Goal: Information Seeking & Learning: Understand process/instructions

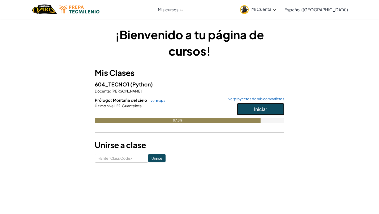
click at [249, 105] on button "Iniciar" at bounding box center [260, 109] width 47 height 12
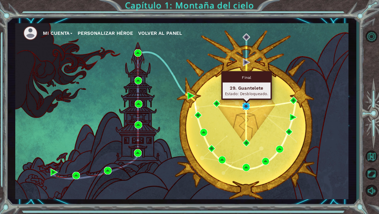
click at [247, 106] on img at bounding box center [245, 105] width 7 height 7
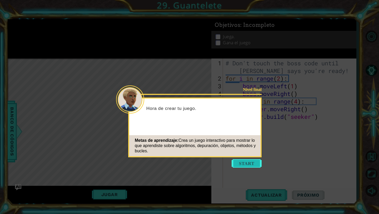
click at [248, 162] on button "Start" at bounding box center [247, 163] width 30 height 8
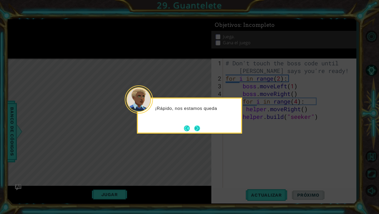
click at [198, 129] on button "Next" at bounding box center [197, 128] width 6 height 6
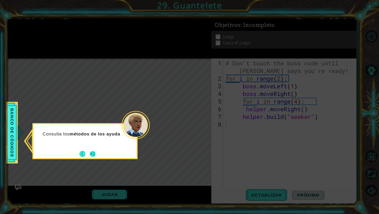
click at [93, 152] on button "Next" at bounding box center [93, 154] width 6 height 6
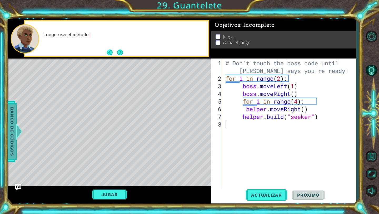
click at [20, 131] on div at bounding box center [19, 131] width 7 height 16
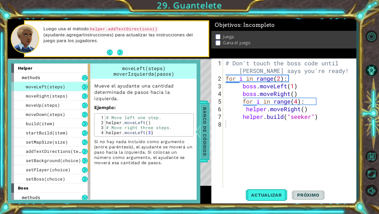
click at [204, 138] on span "Banco de códigos" at bounding box center [204, 131] width 8 height 54
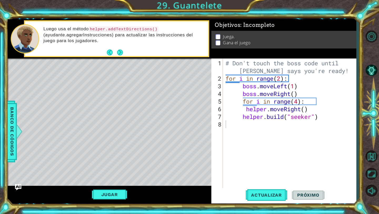
drag, startPoint x: 161, startPoint y: 28, endPoint x: 147, endPoint y: 31, distance: 14.4
click at [148, 29] on p "Luego usa el método helper.addTextDirections() (ayudante.agregarInstrucciones) …" at bounding box center [123, 35] width 161 height 18
click at [248, 201] on button "Actualizar" at bounding box center [266, 195] width 41 height 14
click at [255, 199] on button "Actualizar" at bounding box center [266, 195] width 41 height 14
click at [116, 197] on button "Jugar" at bounding box center [110, 194] width 36 height 10
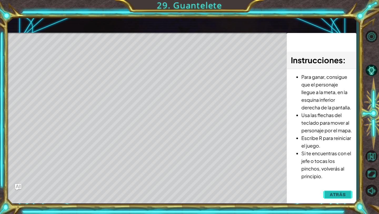
click at [326, 192] on button "Atrás" at bounding box center [337, 194] width 29 height 11
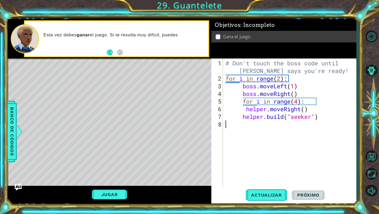
click at [18, 184] on img "Ask AI" at bounding box center [18, 186] width 7 height 7
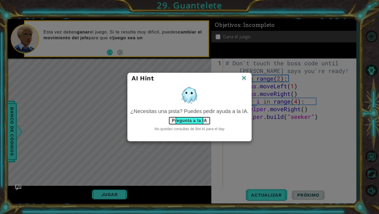
click at [182, 119] on button "Pregunta a la IA" at bounding box center [189, 120] width 42 height 8
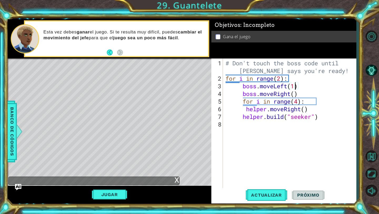
click at [295, 87] on div "# Don't touch the boss code until [PERSON_NAME] says you're ready! for i in ran…" at bounding box center [290, 135] width 133 height 153
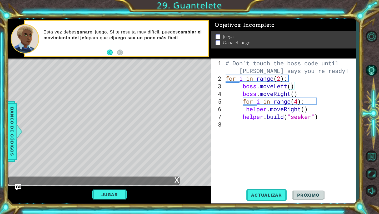
scroll to position [0, 3]
click at [258, 198] on button "Actualizar" at bounding box center [266, 195] width 41 height 14
click at [124, 196] on button "Jugar" at bounding box center [110, 194] width 36 height 10
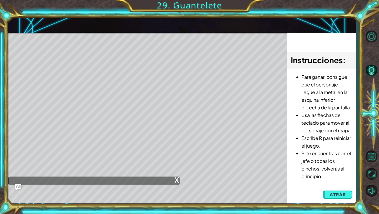
click at [178, 182] on div "x" at bounding box center [176, 179] width 5 height 5
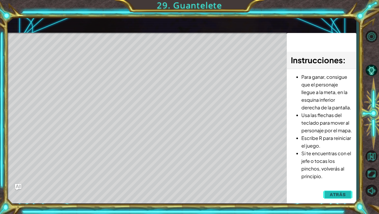
click at [335, 193] on span "Atrás" at bounding box center [338, 194] width 16 height 5
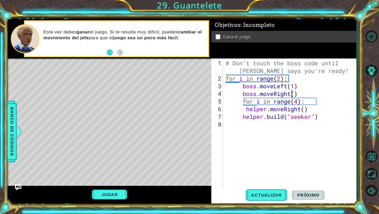
click at [291, 94] on div "# Don't touch the boss code until [PERSON_NAME] says you're ready! for i in ran…" at bounding box center [290, 135] width 133 height 153
click at [302, 92] on div "# Don't touch the boss code until [PERSON_NAME] says you're ready! for i in ran…" at bounding box center [290, 135] width 133 height 153
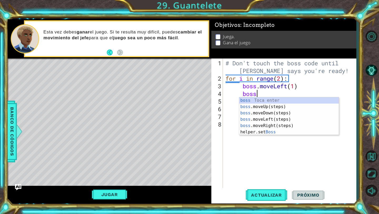
type textarea "b"
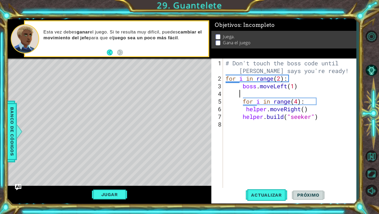
scroll to position [0, 0]
type textarea "boss.moveLeft(1)"
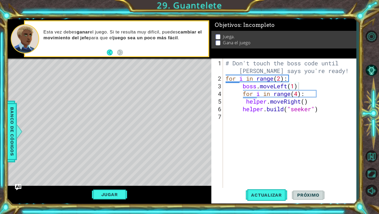
click at [255, 205] on div "1 ההההההההההההההההההההההההההההההההההההההההההההההההההההההההההההההההההההההההההההה…" at bounding box center [182, 111] width 349 height 188
click at [255, 202] on div "boss.moveLeft(1) 1 2 3 4 5 6 7 # Don't touch the boss code until [PERSON_NAME] …" at bounding box center [283, 130] width 145 height 145
click at [255, 199] on button "Actualizar" at bounding box center [266, 195] width 41 height 14
click at [107, 194] on button "Jugar" at bounding box center [110, 194] width 36 height 10
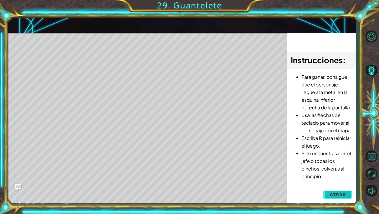
click at [335, 193] on span "Atrás" at bounding box center [338, 194] width 16 height 5
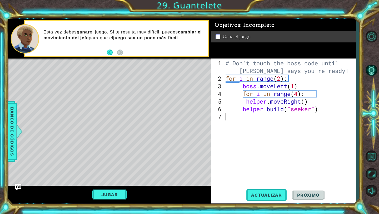
click at [312, 112] on div "# Don't touch the boss code until [PERSON_NAME] says you're ready! for i in ran…" at bounding box center [290, 135] width 133 height 153
click at [310, 108] on div "# Don't touch the boss code until [PERSON_NAME] says you're ready! for i in ran…" at bounding box center [290, 135] width 133 height 153
click at [312, 109] on div "# Don't touch the boss code until [PERSON_NAME] says you're ready! for i in ran…" at bounding box center [290, 135] width 133 height 153
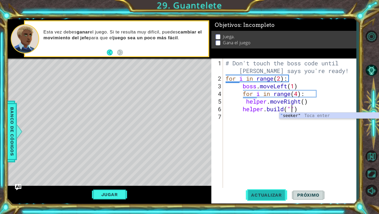
click at [268, 193] on span "Actualizar" at bounding box center [266, 194] width 41 height 5
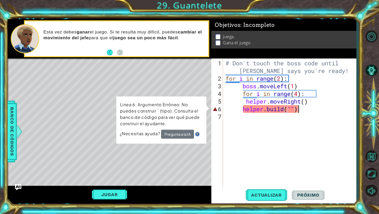
click at [310, 108] on div "# Don't touch the boss code until [PERSON_NAME] says you're ready! for i in ran…" at bounding box center [290, 135] width 133 height 153
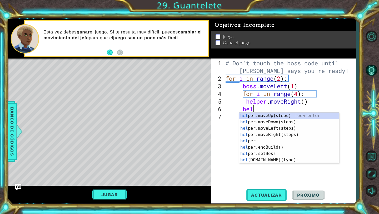
type textarea "h"
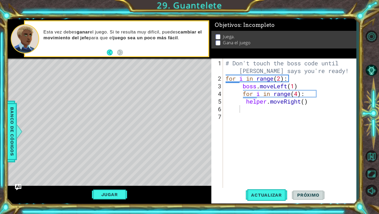
click at [258, 206] on div "1 ההההההההההההההההההההההההההההההההההההההההההההההההההההההההההההההההההההההההההההה…" at bounding box center [189, 107] width 379 height 214
click at [260, 198] on button "Actualizar" at bounding box center [266, 195] width 41 height 14
click at [119, 190] on button "Jugar" at bounding box center [110, 194] width 36 height 10
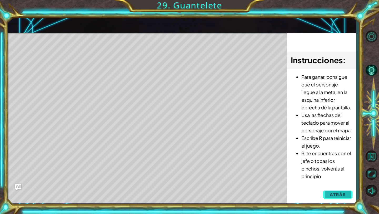
click at [327, 195] on button "Atrás" at bounding box center [337, 194] width 29 height 11
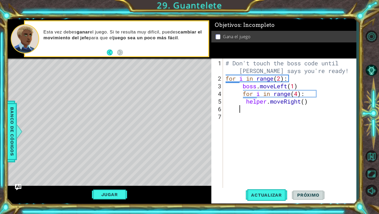
click at [267, 108] on div "# Don't touch the boss code until [PERSON_NAME] says you're ready! for i in ran…" at bounding box center [290, 135] width 133 height 153
type textarea "m"
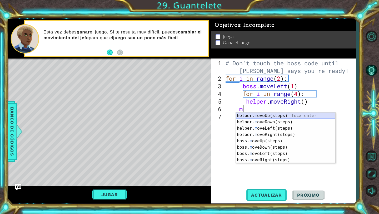
click at [252, 115] on div "helper. m oveUp(steps) Toca enter helper. m oveDown(steps) Toca enter helper. m…" at bounding box center [285, 143] width 99 height 63
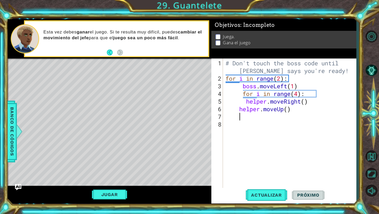
scroll to position [0, 0]
click at [262, 190] on button "Actualizar" at bounding box center [266, 195] width 41 height 14
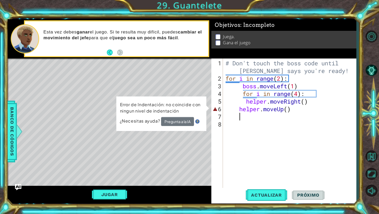
click at [288, 112] on div "# Don't touch the boss code until [PERSON_NAME] says you're ready! for i in ran…" at bounding box center [290, 135] width 133 height 153
click at [288, 107] on div "# Don't touch the boss code until [PERSON_NAME] says you're ready! for i in ran…" at bounding box center [290, 135] width 133 height 153
click at [238, 109] on div "# Don't touch the boss code until [PERSON_NAME] says you're ready! for i in ran…" at bounding box center [290, 135] width 133 height 153
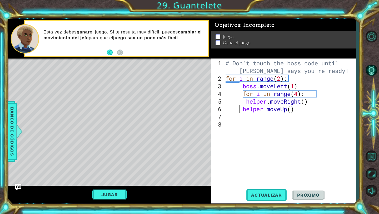
click at [269, 203] on div "helper.moveUp() 1 2 3 4 5 6 7 8 # Don't touch the boss code until [PERSON_NAME]…" at bounding box center [283, 130] width 145 height 145
click at [268, 197] on span "Actualizar" at bounding box center [266, 194] width 41 height 5
click at [116, 194] on button "Jugar" at bounding box center [110, 194] width 36 height 10
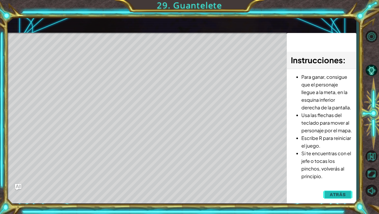
click at [332, 193] on span "Atrás" at bounding box center [338, 194] width 16 height 5
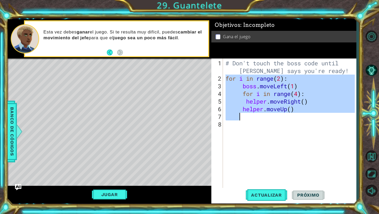
drag, startPoint x: 226, startPoint y: 78, endPoint x: 298, endPoint y: 114, distance: 80.5
click at [298, 114] on div "# Don't touch the boss code until [PERSON_NAME] says you're ready! for i in ran…" at bounding box center [290, 135] width 133 height 153
type textarea "helper.moveUp()"
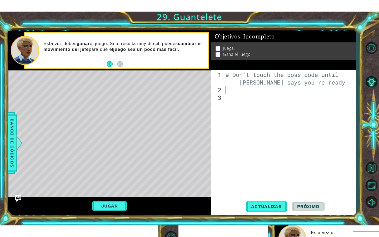
scroll to position [0, 0]
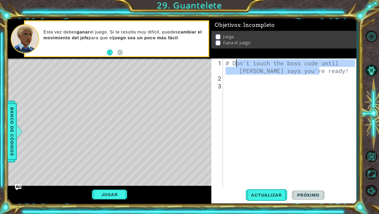
drag, startPoint x: 321, startPoint y: 71, endPoint x: 235, endPoint y: 59, distance: 87.2
click at [235, 59] on div "# Don't touch the boss code until [PERSON_NAME] says you're ready!" at bounding box center [289, 123] width 130 height 130
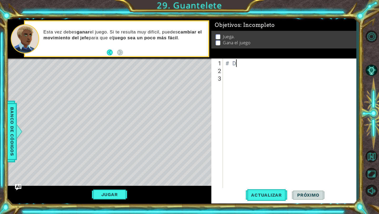
type textarea "#"
click at [373, 30] on button "Opciones de nivel" at bounding box center [371, 36] width 15 height 15
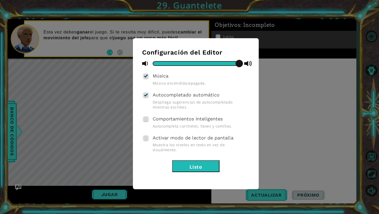
click at [194, 160] on button "Listo" at bounding box center [195, 166] width 47 height 12
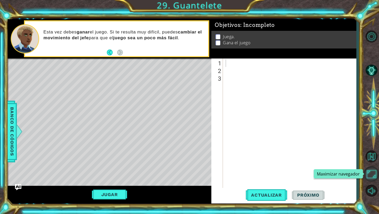
click at [372, 180] on button "Maximizar navegador" at bounding box center [371, 173] width 15 height 15
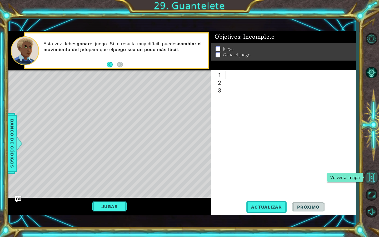
click at [371, 181] on button "Volver al mapa" at bounding box center [371, 176] width 15 height 15
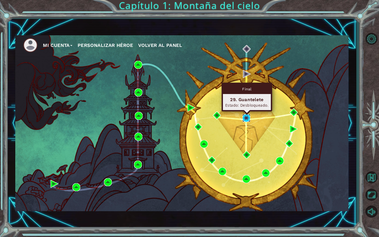
click at [245, 116] on img at bounding box center [246, 118] width 8 height 8
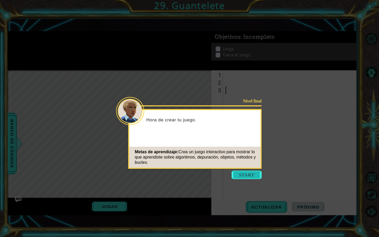
click at [241, 173] on button "Start" at bounding box center [247, 174] width 30 height 8
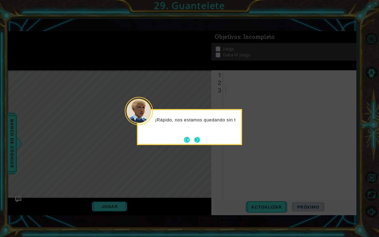
click at [198, 139] on button "Next" at bounding box center [197, 140] width 6 height 6
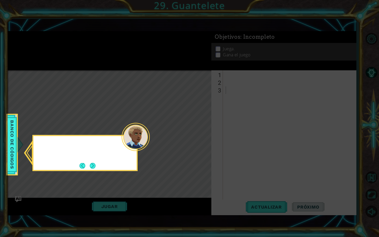
click at [198, 139] on icon at bounding box center [189, 118] width 379 height 237
click at [94, 163] on button "Next" at bounding box center [93, 166] width 6 height 6
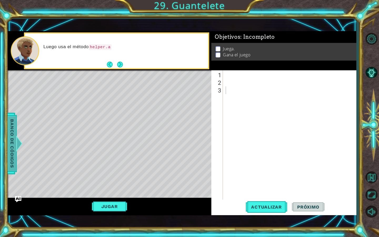
click at [11, 142] on span "Banco de códigos" at bounding box center [12, 143] width 8 height 54
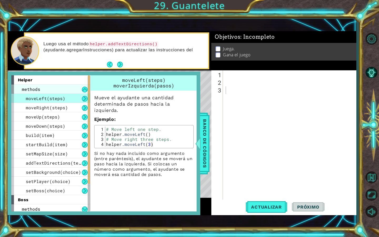
click at [41, 91] on div "methods" at bounding box center [50, 88] width 79 height 9
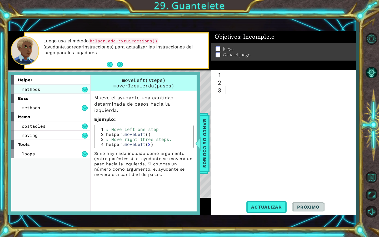
click at [41, 92] on div "methods" at bounding box center [50, 88] width 79 height 9
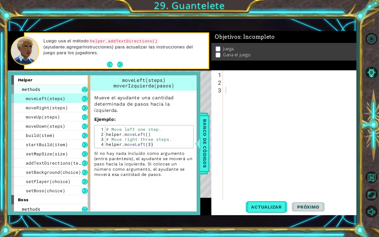
click at [58, 87] on div "methods" at bounding box center [50, 88] width 79 height 9
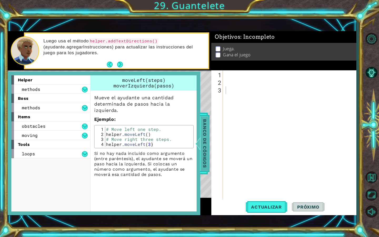
click at [203, 142] on span "Banco de códigos" at bounding box center [204, 143] width 8 height 54
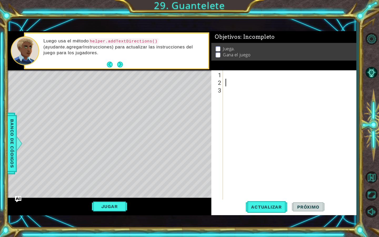
click at [247, 82] on div at bounding box center [290, 143] width 133 height 145
click at [239, 75] on div at bounding box center [290, 143] width 133 height 145
type textarea "c"
type textarea "g"
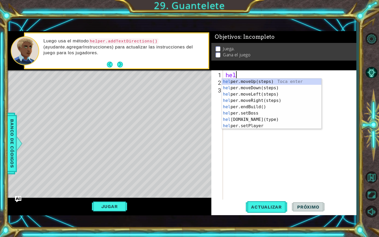
type textarea "h"
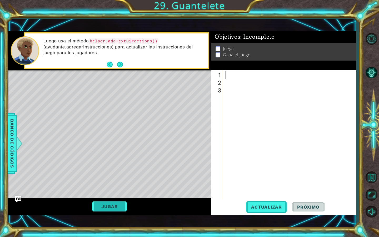
click at [119, 203] on button "Jugar" at bounding box center [110, 206] width 36 height 10
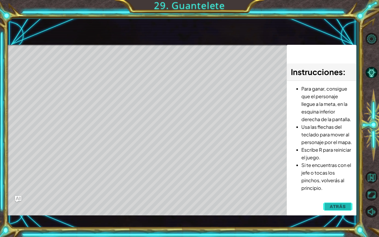
click at [334, 204] on span "Atrás" at bounding box center [338, 206] width 16 height 5
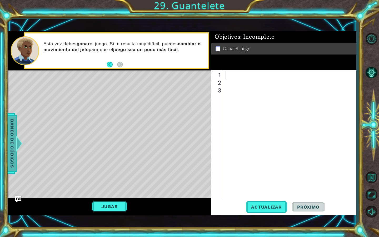
click at [16, 138] on span "Banco de códigos" at bounding box center [12, 143] width 8 height 54
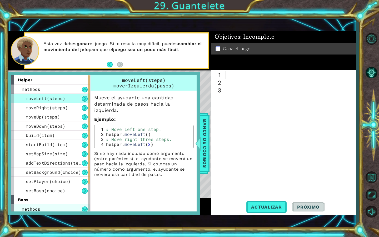
click at [46, 208] on div "methods" at bounding box center [50, 208] width 79 height 9
click at [86, 209] on button at bounding box center [85, 209] width 6 height 6
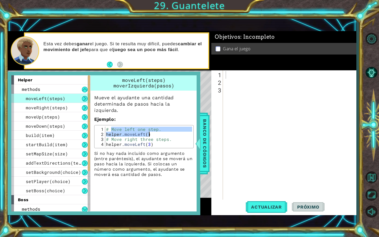
drag, startPoint x: 110, startPoint y: 128, endPoint x: 151, endPoint y: 133, distance: 41.1
click at [151, 133] on div "# Move left one step. helper . moveLeft ( ) # Move right three steps. helper . …" at bounding box center [148, 142] width 87 height 30
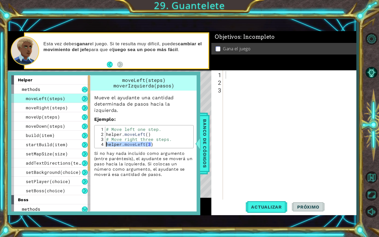
drag, startPoint x: 154, startPoint y: 146, endPoint x: 106, endPoint y: 143, distance: 48.7
click at [106, 143] on div "# Move left one step. helper . moveLeft ( ) # Move right three steps. helper . …" at bounding box center [148, 142] width 87 height 30
type textarea "helper.moveLeft(3)"
click at [230, 80] on div at bounding box center [290, 143] width 133 height 145
click at [230, 72] on div at bounding box center [290, 143] width 133 height 145
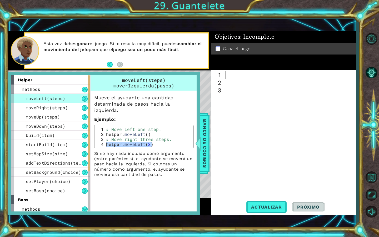
type textarea "√"
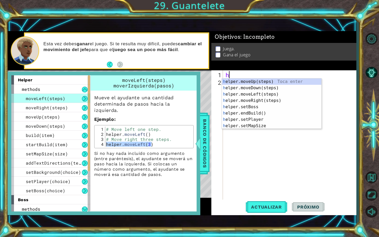
type textarea "he"
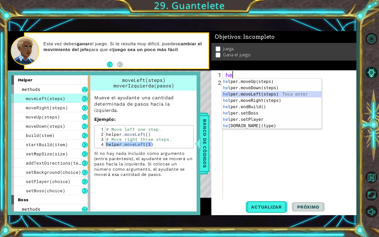
click at [259, 93] on div "he lper.moveUp(steps) Toca enter he lper.moveDown(steps) Toca enter he lper.mov…" at bounding box center [271, 109] width 99 height 63
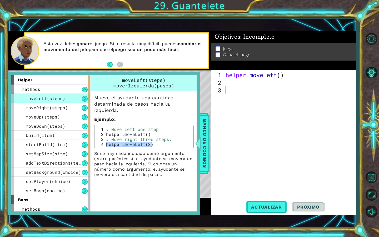
click at [259, 93] on div "helper . moveLeft ( )" at bounding box center [290, 143] width 133 height 145
click at [281, 76] on div "helper . moveLeft ( )" at bounding box center [290, 143] width 133 height 145
click at [302, 78] on div "helper . moveLeft ( 4 )" at bounding box center [290, 143] width 133 height 145
type textarea "helper.moveLeft(4)"
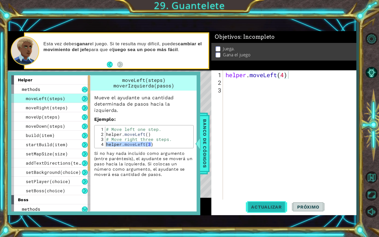
click at [267, 204] on span "Actualizar" at bounding box center [266, 206] width 41 height 5
click at [204, 146] on span "Banco de códigos" at bounding box center [204, 143] width 8 height 54
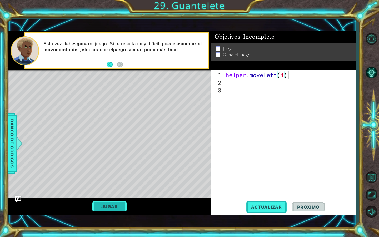
click at [107, 207] on button "Jugar" at bounding box center [110, 206] width 36 height 10
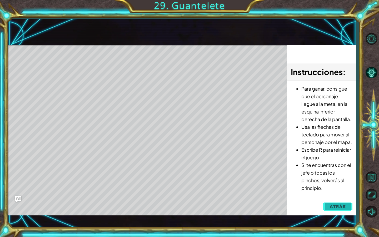
click at [337, 203] on button "Atrás" at bounding box center [337, 206] width 29 height 11
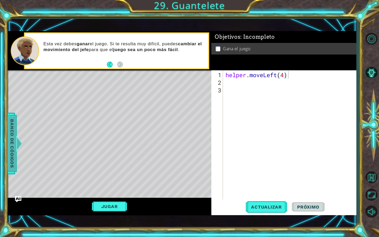
click at [9, 142] on span "Banco de códigos" at bounding box center [12, 143] width 8 height 54
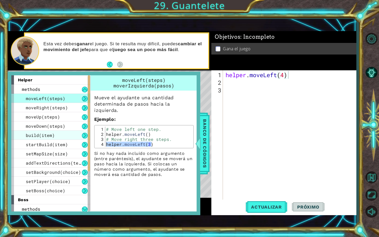
click at [38, 133] on span "build(item)" at bounding box center [40, 135] width 29 height 6
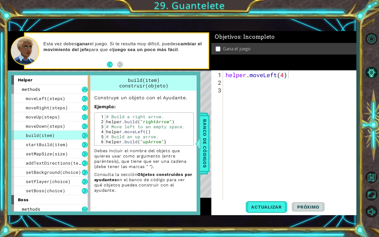
click at [223, 74] on div "helper.moveLeft(4) 1 2 3 helper . moveLeft ( 4 ) הההההההההההההההההההההההההההההה…" at bounding box center [282, 135] width 143 height 130
click at [224, 74] on div "helper.moveLeft(4) 1 2 3 helper . moveLeft ( 4 ) הההההההההההההההההההההההההההההה…" at bounding box center [282, 135] width 143 height 130
click at [225, 74] on div "helper . moveLeft ( 4 )" at bounding box center [290, 143] width 133 height 145
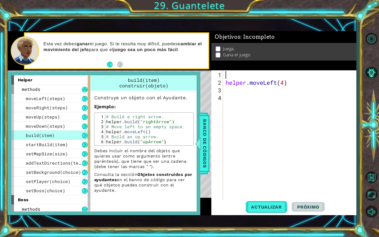
click at [225, 72] on div "helper . moveLeft ( 4 )" at bounding box center [290, 143] width 133 height 145
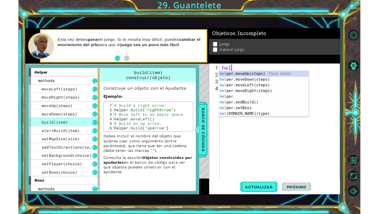
scroll to position [0, 0]
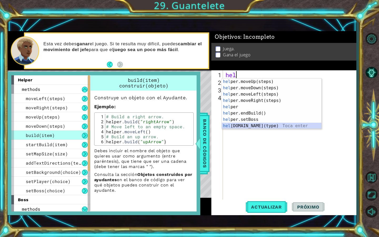
click at [238, 125] on div "hel per.moveUp(steps) Toca enter hel per.moveDown(steps) Toca enter hel per.mov…" at bounding box center [271, 109] width 99 height 63
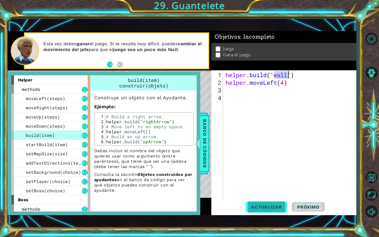
type textarea "[DOMAIN_NAME]("wall")"
click at [268, 210] on button "Actualizar" at bounding box center [266, 206] width 41 height 14
click at [203, 146] on span "Banco de códigos" at bounding box center [204, 143] width 8 height 54
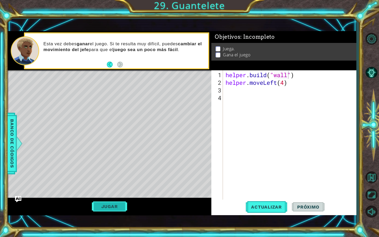
click at [102, 204] on button "Jugar" at bounding box center [110, 206] width 36 height 10
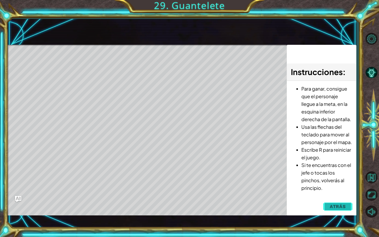
click at [336, 209] on span "Atrás" at bounding box center [338, 206] width 16 height 5
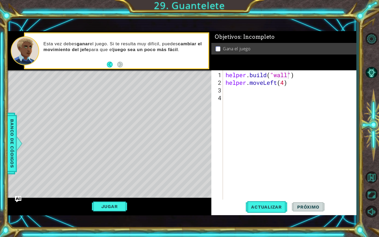
click at [336, 209] on div "Actualizar Próximo" at bounding box center [285, 206] width 145 height 14
